Goal: Information Seeking & Learning: Learn about a topic

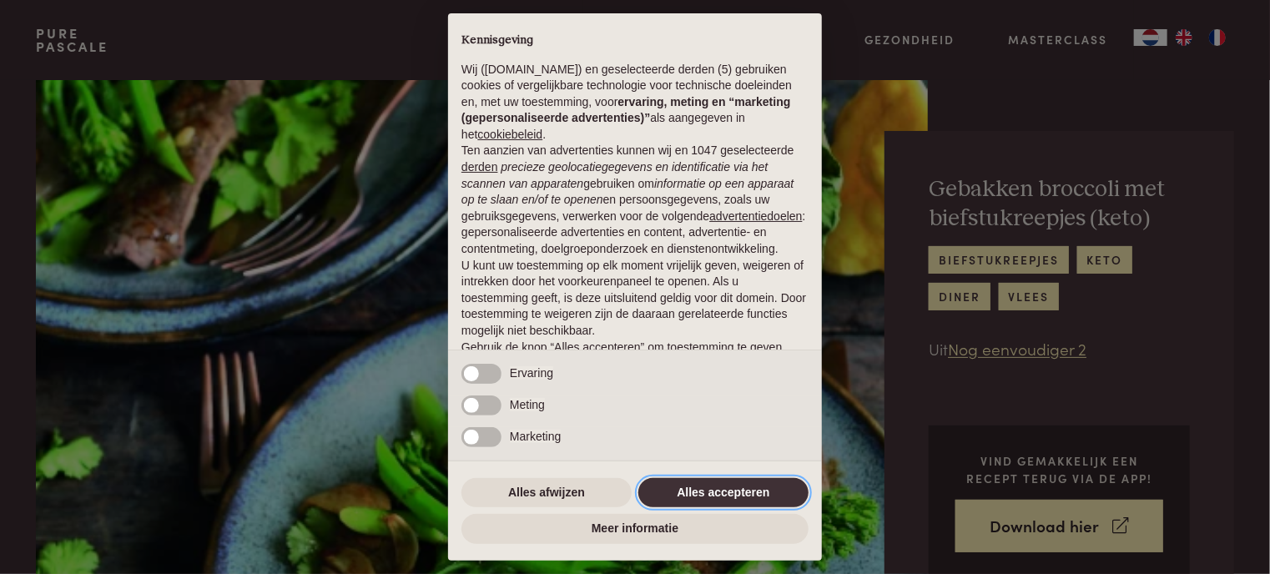
click at [706, 490] on button "Alles accepteren" at bounding box center [723, 493] width 170 height 30
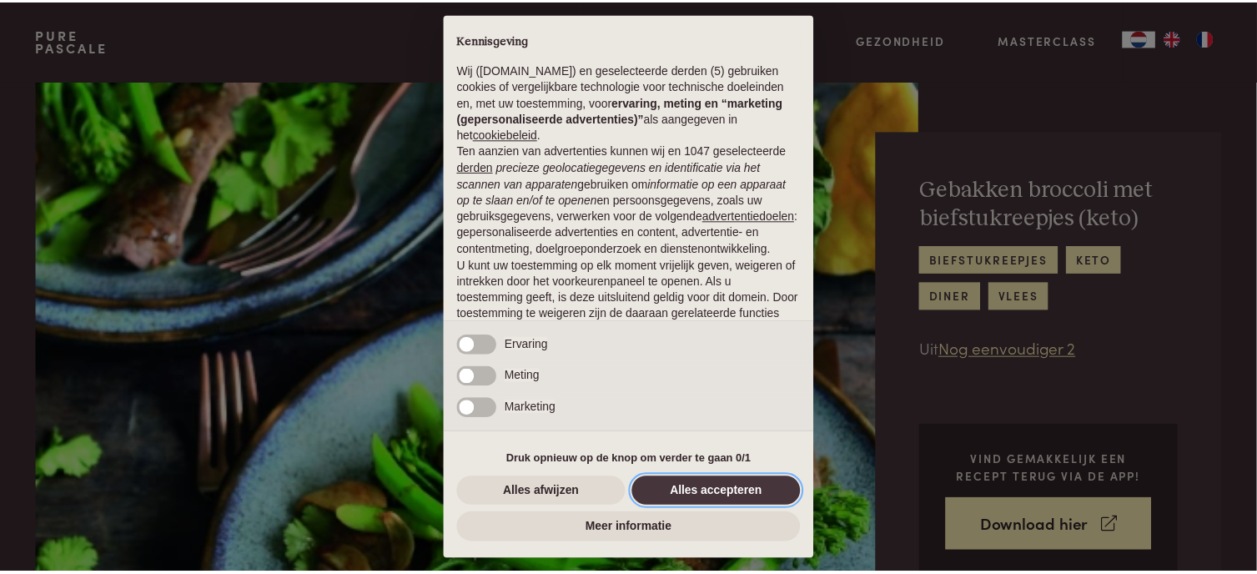
scroll to position [97, 0]
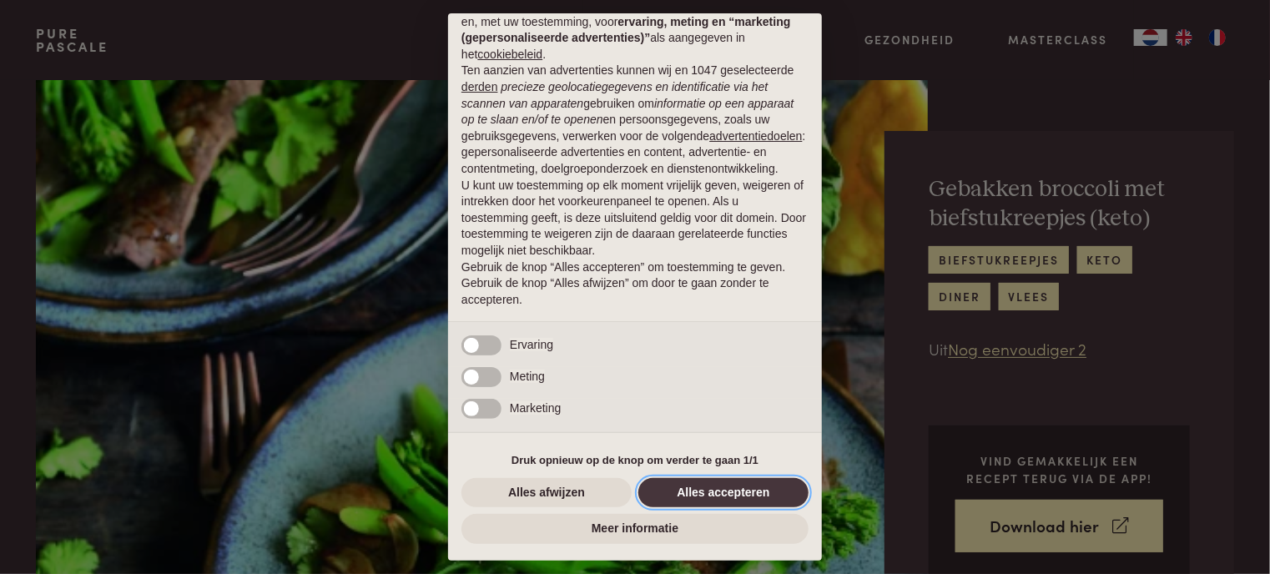
click at [706, 490] on button "Alles accepteren" at bounding box center [723, 493] width 170 height 30
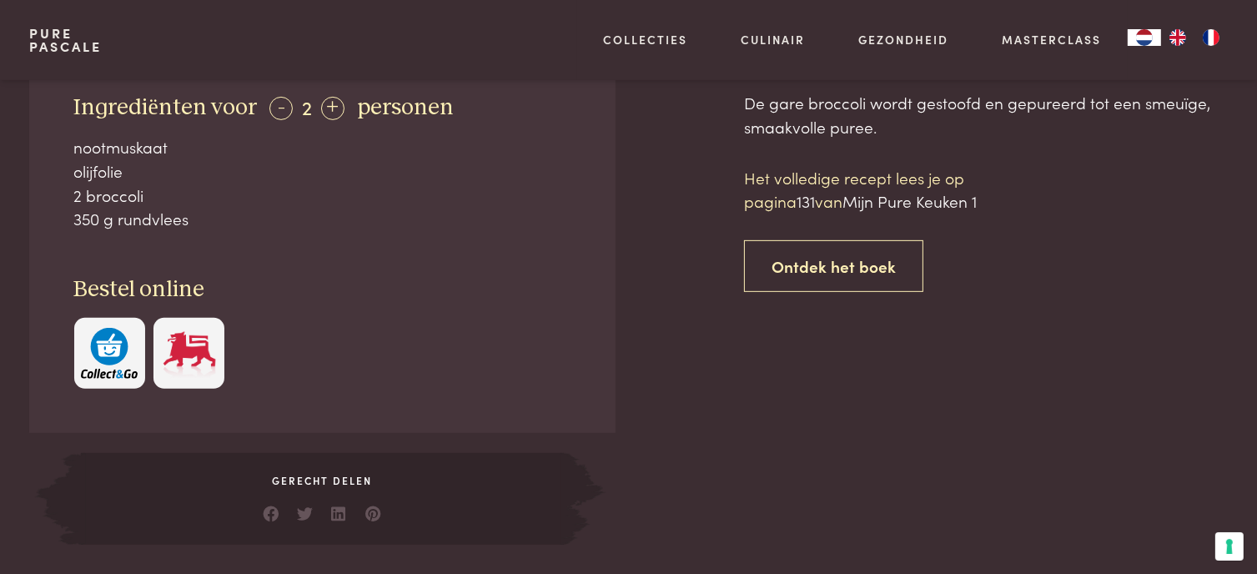
scroll to position [688, 0]
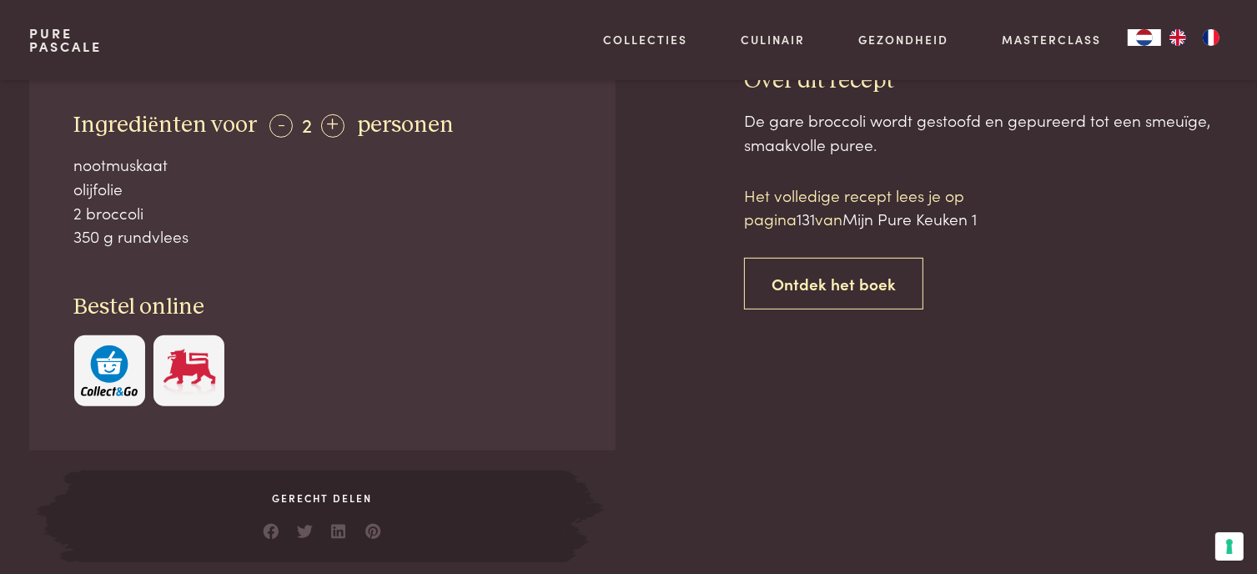
click at [293, 272] on div "Ingrediënten voor - 2 + personen nootmuskaat olijfolie 2 broccoli 350 g rundvle…" at bounding box center [322, 259] width 586 height 384
